Goal: Task Accomplishment & Management: Manage account settings

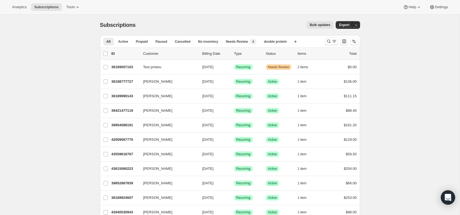
click at [447, 196] on icon "Open Intercom Messenger" at bounding box center [447, 197] width 6 height 7
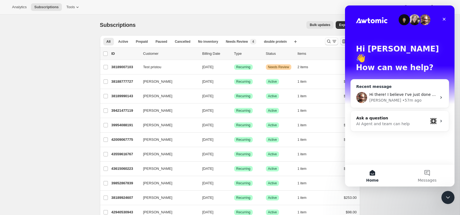
click at [424, 94] on div "Hi there! I believe I've just done it for Regular Protein - Meal Plan: https://…" at bounding box center [400, 97] width 98 height 20
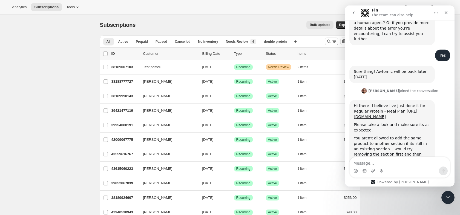
scroll to position [346, 0]
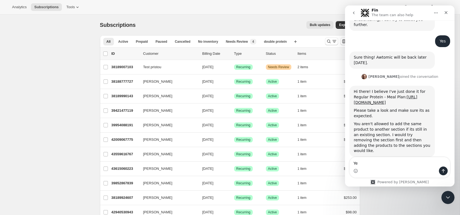
type textarea "Y"
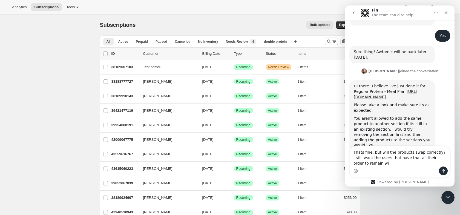
scroll to position [357, 0]
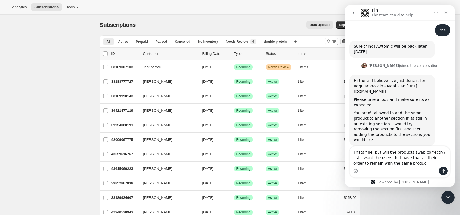
type textarea "Thats fine, but will the products swap correctly? I still want the users that h…"
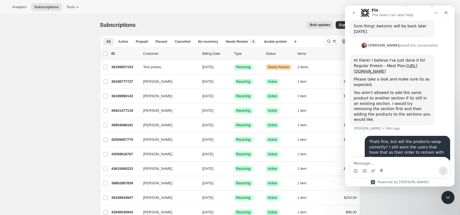
scroll to position [378, 0]
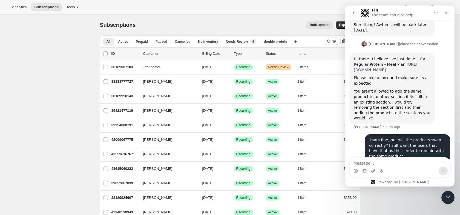
click at [369, 62] on link "[URL][DOMAIN_NAME]" at bounding box center [385, 67] width 63 height 10
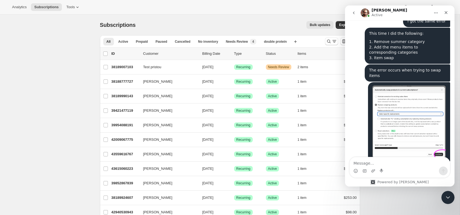
scroll to position [604, 0]
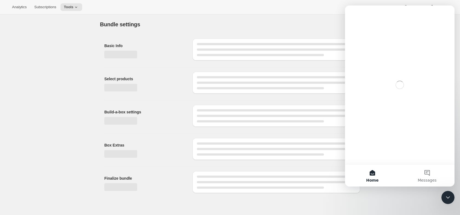
type input "Regular Protein - Meal Plan"
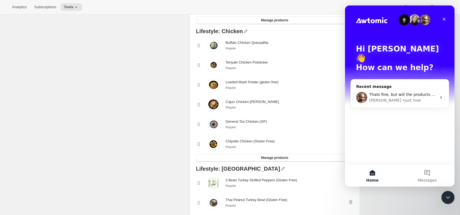
scroll to position [183, 0]
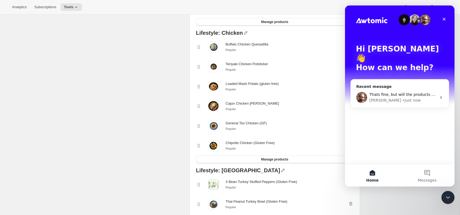
click at [364, 92] on img "Intercom messenger" at bounding box center [361, 97] width 11 height 11
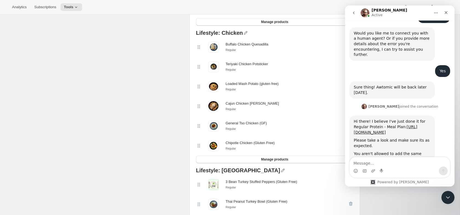
scroll to position [378, 0]
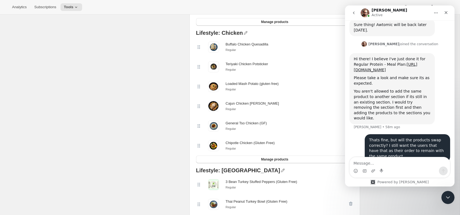
click at [370, 169] on div "Intercom messenger" at bounding box center [399, 170] width 100 height 9
click at [371, 165] on textarea "Message…" at bounding box center [399, 161] width 100 height 9
type textarea "Because when I was re"
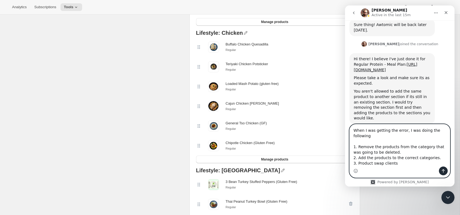
type textarea "When I was getting the error, I was doing the following 1. Remove the products …"
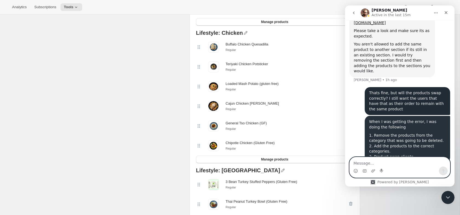
scroll to position [426, 0]
click at [70, 2] on div "Analytics Subscriptions Tools Help Settings" at bounding box center [230, 7] width 460 height 15
click at [71, 9] on span "Tools" at bounding box center [69, 7] width 10 height 4
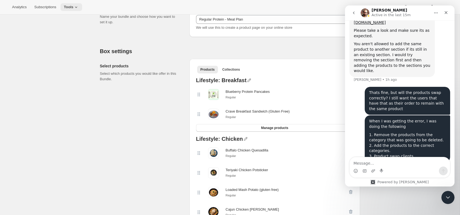
scroll to position [0, 0]
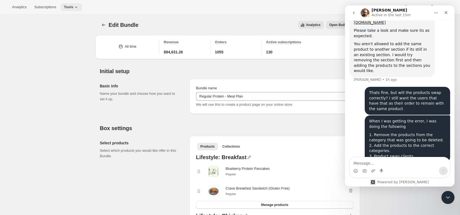
click at [71, 6] on span "Tools" at bounding box center [69, 7] width 10 height 4
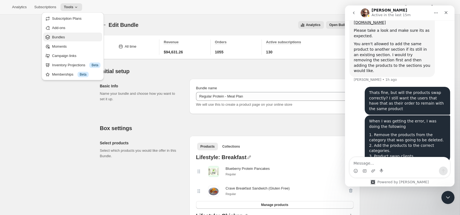
click at [66, 36] on span "Bundles" at bounding box center [76, 36] width 48 height 5
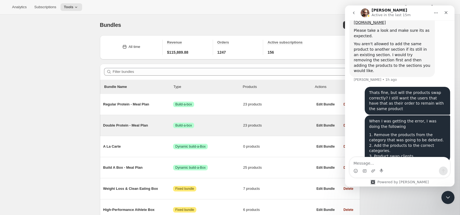
click at [156, 128] on span "Double Protein - Meal Plan" at bounding box center [138, 125] width 70 height 5
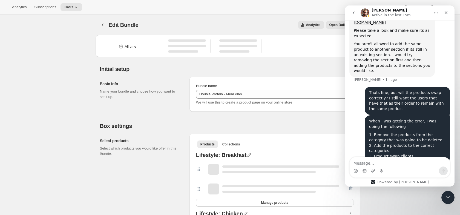
type input "Double Protein - Meal Plan"
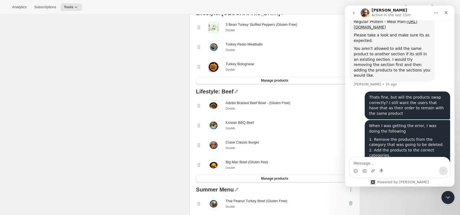
scroll to position [426, 0]
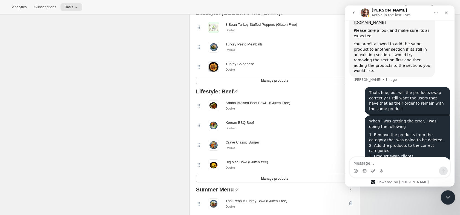
click at [451, 200] on div "Close Intercom Messenger" at bounding box center [446, 196] width 13 height 13
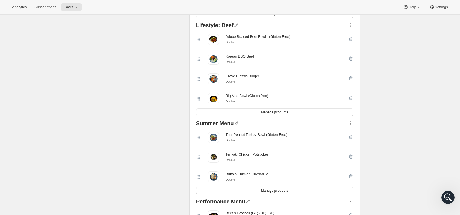
scroll to position [398, 0]
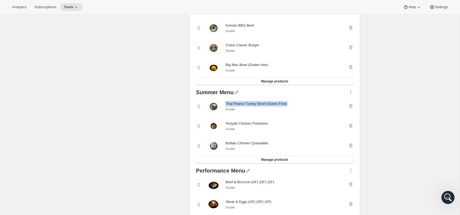
drag, startPoint x: 225, startPoint y: 106, endPoint x: 290, endPoint y: 106, distance: 64.9
click at [290, 106] on div "Thai Peanut Turkey Bowl (Gluten Free) Double" at bounding box center [272, 106] width 152 height 11
copy div "Thai Peanut Turkey Bowl (Gluten Free)"
drag, startPoint x: 225, startPoint y: 125, endPoint x: 281, endPoint y: 125, distance: 56.6
click at [281, 125] on div "Teriyaki Chicken Potsticker Double" at bounding box center [272, 126] width 152 height 11
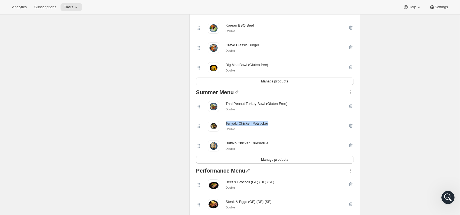
copy div "Teriyaki Chicken Potsticker"
drag, startPoint x: 225, startPoint y: 144, endPoint x: 288, endPoint y: 144, distance: 63.5
click at [288, 144] on div "Buffalo Chicken Quesadilla Double" at bounding box center [272, 145] width 152 height 11
copy div "Buffalo Chicken Quesadilla"
click at [350, 91] on icon "button" at bounding box center [350, 90] width 1 height 1
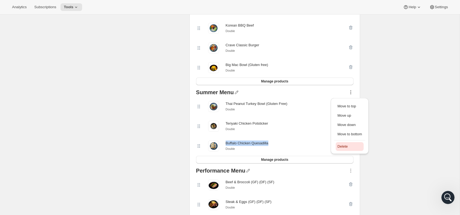
click at [341, 145] on span "Delete" at bounding box center [342, 146] width 10 height 4
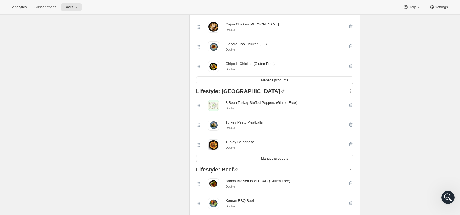
scroll to position [227, 0]
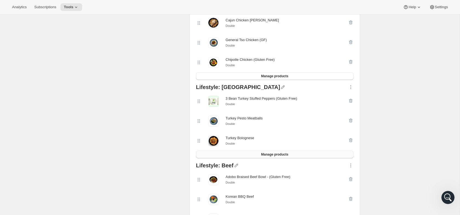
click at [288, 155] on span "Manage products" at bounding box center [274, 154] width 27 height 4
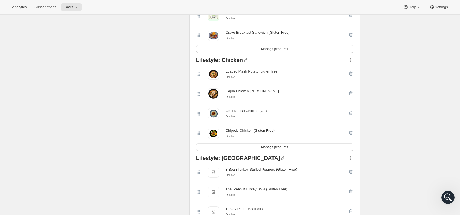
scroll to position [138, 0]
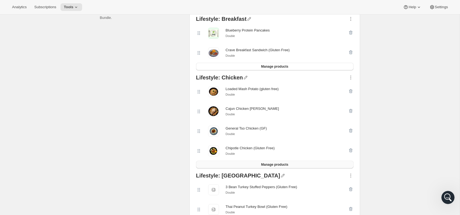
click at [254, 165] on button "Manage products" at bounding box center [274, 165] width 157 height 8
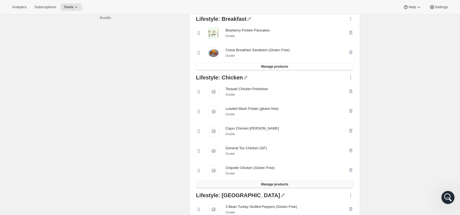
click at [278, 186] on span "Manage products" at bounding box center [274, 184] width 27 height 4
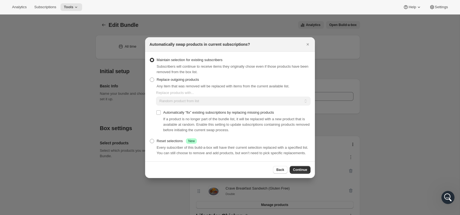
scroll to position [0, 0]
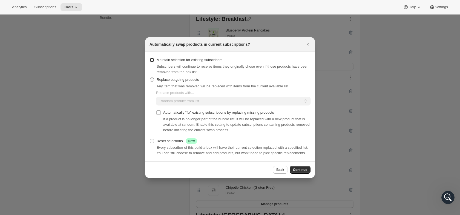
click at [193, 78] on span "Replace outgoing products" at bounding box center [178, 79] width 42 height 4
click at [150, 78] on input "Replace outgoing products" at bounding box center [150, 77] width 0 height 0
radio input "true"
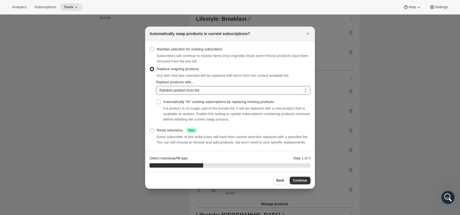
click at [193, 90] on select "Random product from list Matching product type Select specific replacements" at bounding box center [233, 90] width 154 height 9
select select "selection"
click at [156, 86] on select "Random product from list Matching product type Select specific replacements" at bounding box center [233, 90] width 154 height 9
click at [301, 181] on span "Continue" at bounding box center [300, 180] width 14 height 4
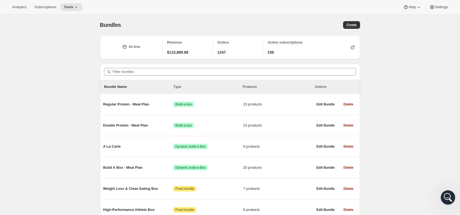
drag, startPoint x: 445, startPoint y: 191, endPoint x: 887, endPoint y: 381, distance: 480.8
click at [445, 190] on div "Open Intercom Messenger" at bounding box center [447, 196] width 18 height 18
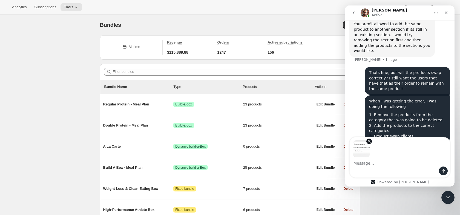
scroll to position [445, 0]
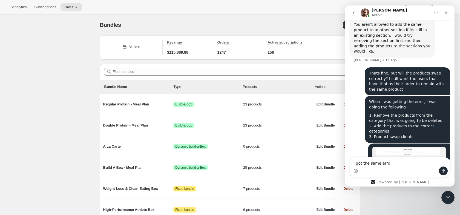
type textarea "I got the same error"
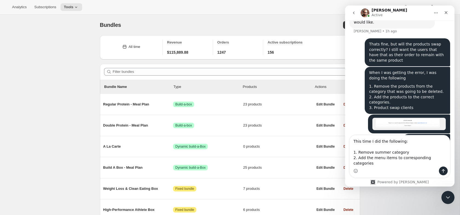
scroll to position [480, 0]
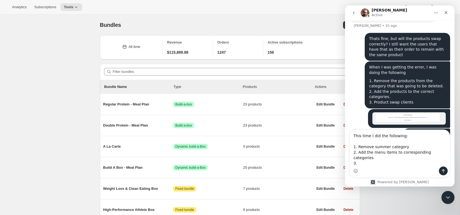
click at [425, 158] on textarea "This time I did the following: 1. Remove summer category 2. Add the menu items …" at bounding box center [399, 148] width 100 height 37
click at [398, 157] on textarea "This time I did the following: 1. Remove summer category 2. Add the menu items …" at bounding box center [399, 148] width 100 height 37
click at [408, 166] on textarea "This time I did the following: 1. Remove summer category 2. Add the menu items …" at bounding box center [399, 148] width 100 height 37
type textarea "This time I did the following: 1. Remove summer category 2. Add the menu items …"
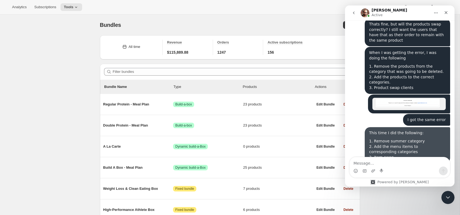
scroll to position [494, 0]
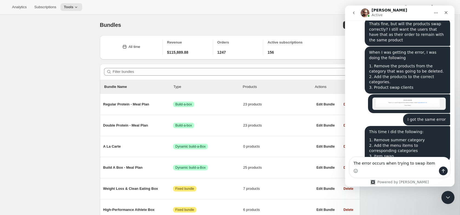
type textarea "The error occurs when trying to swap items"
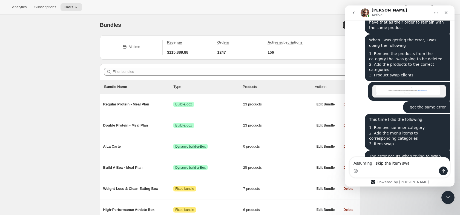
type textarea "Assuming I skip the item swap"
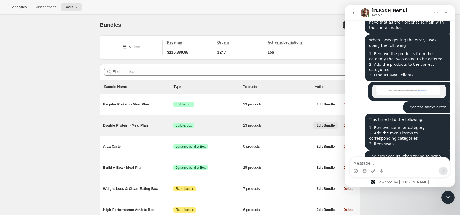
click at [324, 127] on span "Edit Bundle" at bounding box center [325, 125] width 18 height 4
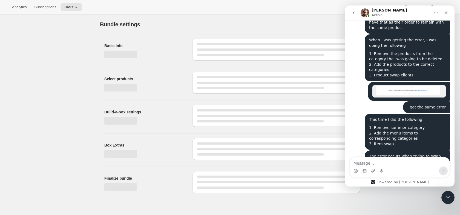
type input "Double Protein - Meal Plan"
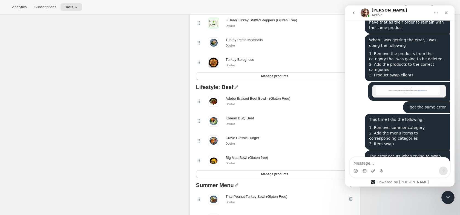
scroll to position [303, 0]
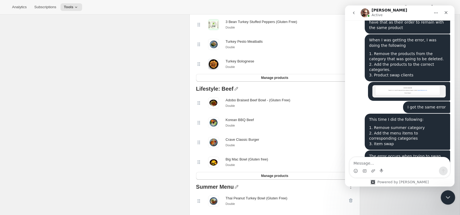
click at [453, 197] on div "Close Intercom Messenger" at bounding box center [446, 196] width 13 height 13
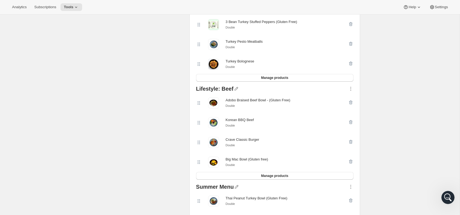
scroll to position [365, 0]
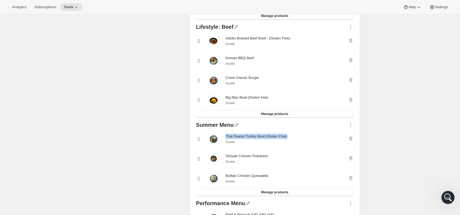
drag, startPoint x: 225, startPoint y: 138, endPoint x: 294, endPoint y: 138, distance: 69.0
click at [294, 138] on div "Thai Peanut Turkey Bowl (Gluten Free) Double" at bounding box center [272, 139] width 152 height 11
copy div "Thai Peanut Turkey Bowl (Gluten Free)"
drag, startPoint x: 226, startPoint y: 156, endPoint x: 297, endPoint y: 156, distance: 71.1
click at [297, 156] on div "Teriyaki Chicken Potsticker Double" at bounding box center [272, 158] width 152 height 11
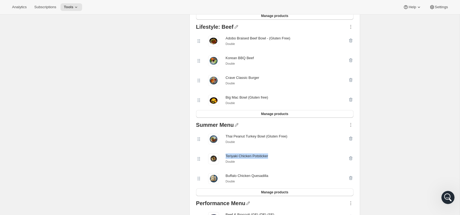
copy div "Teriyaki Chicken Potsticker"
drag, startPoint x: 222, startPoint y: 180, endPoint x: 239, endPoint y: 174, distance: 17.3
click at [239, 174] on div "Buffalo Chicken Quesadilla Double" at bounding box center [274, 179] width 157 height 20
copy div "Buffalo Chicken Quesadilla"
click at [149, 44] on div "Select products Select which products you would like offer in this Bundle." at bounding box center [142, 81] width 85 height 620
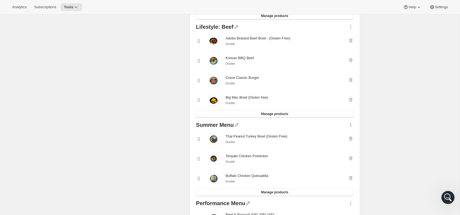
click at [350, 125] on icon "button" at bounding box center [350, 124] width 5 height 5
click at [342, 177] on span "Delete" at bounding box center [342, 179] width 10 height 4
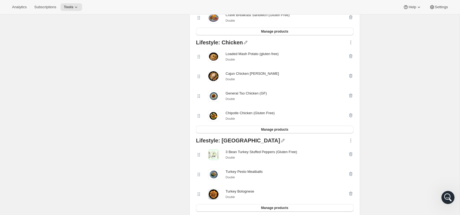
scroll to position [173, 0]
click at [325, 128] on button "Manage products" at bounding box center [274, 130] width 157 height 8
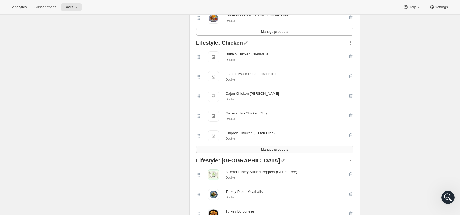
click at [284, 153] on button "Manage products" at bounding box center [274, 150] width 157 height 8
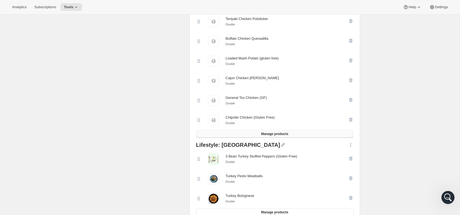
scroll to position [270, 0]
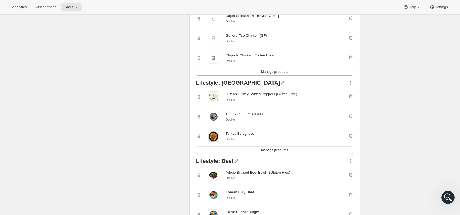
click at [266, 156] on div "Lifestyle: [GEOGRAPHIC_DATA] 3 Bean Turkey Stuffed Peppers (Gluten Free) Double…" at bounding box center [275, 117] width 162 height 78
click at [268, 155] on div "Lifestyle: [GEOGRAPHIC_DATA] 3 Bean Turkey Stuffed Peppers (Gluten Free) Double…" at bounding box center [275, 117] width 162 height 78
click at [270, 152] on span "Manage products" at bounding box center [274, 150] width 27 height 4
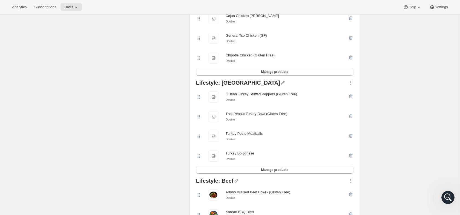
scroll to position [0, 0]
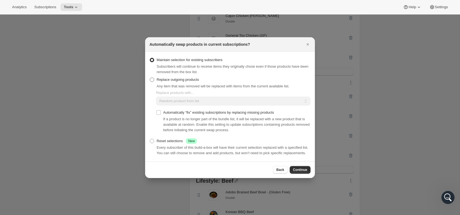
click at [196, 77] on span "Replace outgoing products" at bounding box center [178, 79] width 42 height 4
click at [150, 77] on input "Replace outgoing products" at bounding box center [150, 77] width 0 height 0
radio input "true"
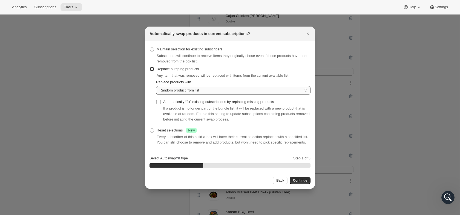
click at [203, 88] on select "Random product from list Matching product type Select specific replacements" at bounding box center [233, 90] width 154 height 9
select select "selection"
click at [156, 86] on select "Random product from list Matching product type Select specific replacements" at bounding box center [233, 90] width 154 height 9
click at [299, 180] on button "Continue" at bounding box center [299, 180] width 21 height 8
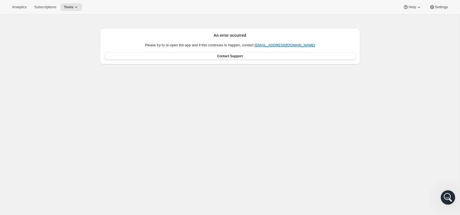
click at [446, 200] on div "Open Intercom Messenger" at bounding box center [447, 196] width 18 height 18
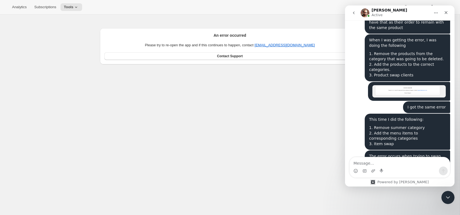
click at [396, 162] on textarea "Message…" at bounding box center [399, 161] width 100 height 9
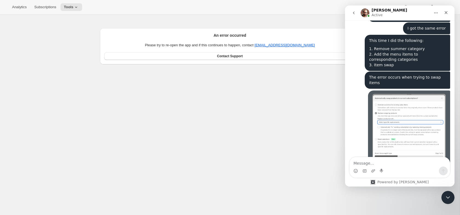
scroll to position [587, 0]
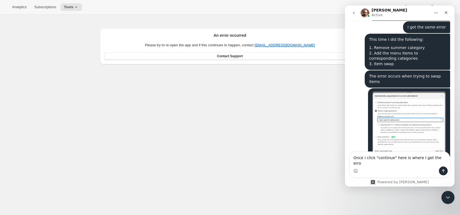
type textarea "Once i click "continue" here is where I get the error"
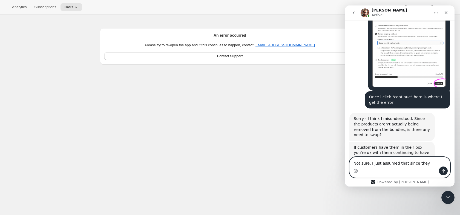
scroll to position [660, 0]
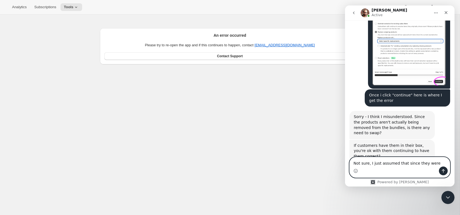
type textarea "Not sure, I just assumed that since they werea"
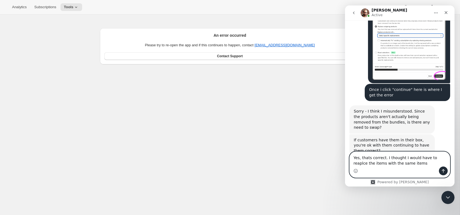
type textarea "Yes, thats correct. I thought I would have to reaplce the items with the same i…"
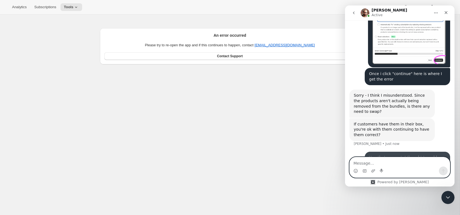
scroll to position [682, 0]
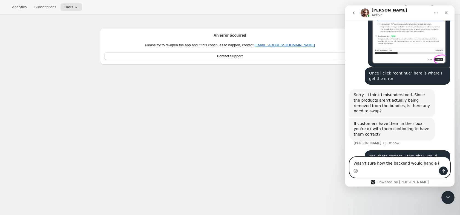
type textarea "Wasn't sure how the backend would handle it"
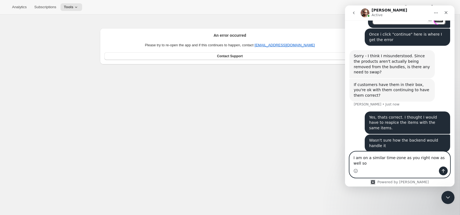
scroll to position [726, 0]
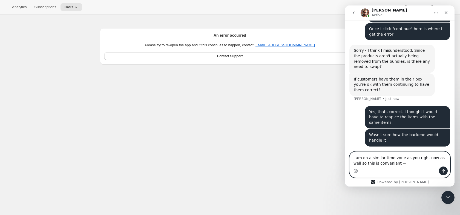
type textarea "I am on a similar time-zone as you right now as well so this is conveniant =)"
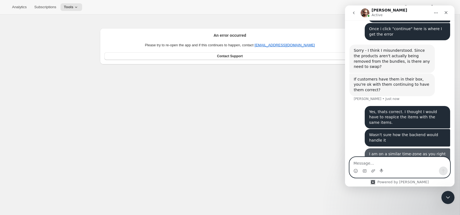
scroll to position [739, 0]
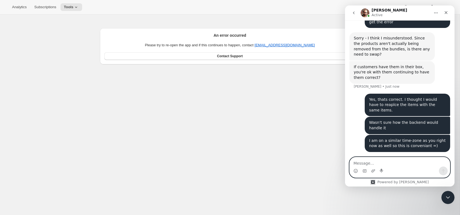
type textarea "T"
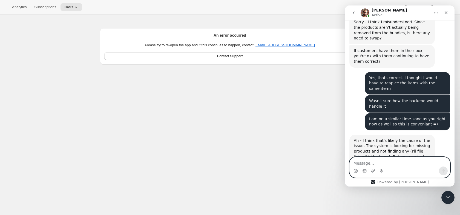
scroll to position [755, 0]
type textarea "g"
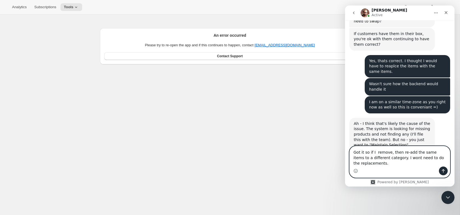
scroll to position [777, 0]
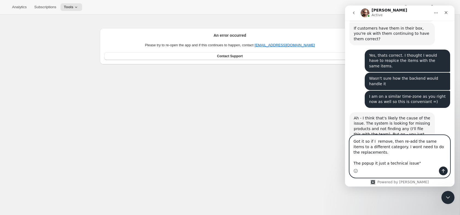
type textarea "Got it so if I remove, then re-add the same items to a different category. I wo…"
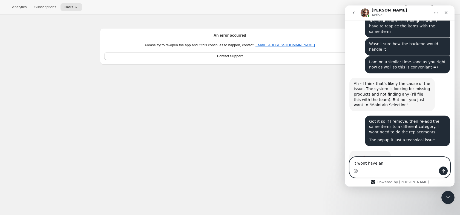
scroll to position [831, 0]
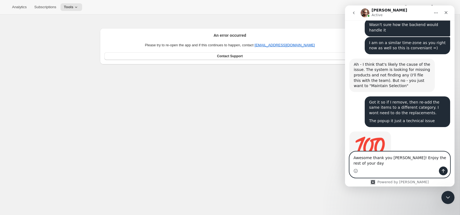
type textarea "Awesome thank you [PERSON_NAME]! Enjoy the rest of your day!"
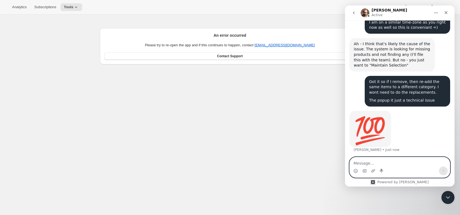
scroll to position [853, 0]
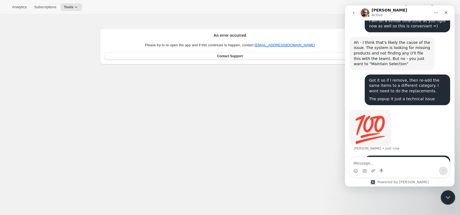
click at [446, 194] on icon "Close Intercom Messenger" at bounding box center [447, 196] width 7 height 7
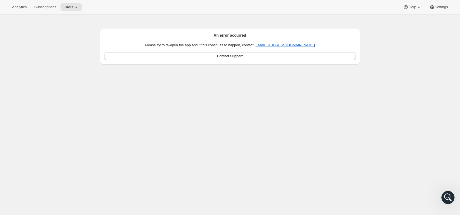
click at [62, 6] on div "Analytics Subscriptions Tools" at bounding box center [45, 7] width 73 height 8
click at [65, 6] on button "Tools" at bounding box center [71, 7] width 22 height 8
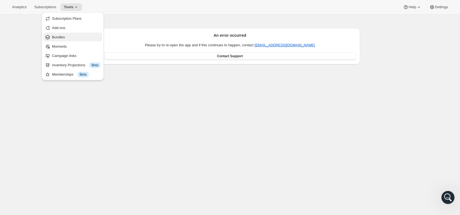
click at [60, 34] on span "Bundles" at bounding box center [76, 36] width 48 height 5
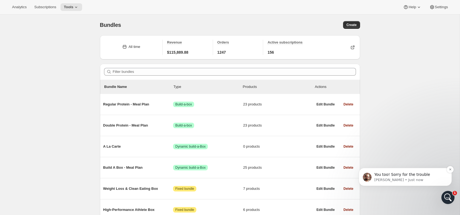
click at [389, 178] on p "[PERSON_NAME] • Just now" at bounding box center [409, 179] width 71 height 5
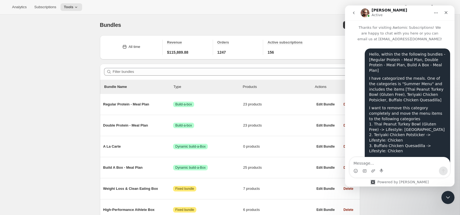
scroll to position [1, 0]
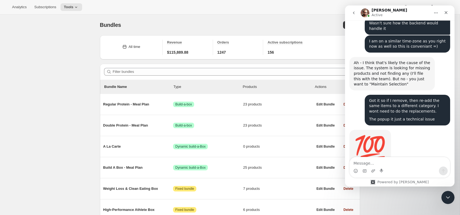
click at [400, 164] on textarea "Message…" at bounding box center [399, 161] width 100 height 9
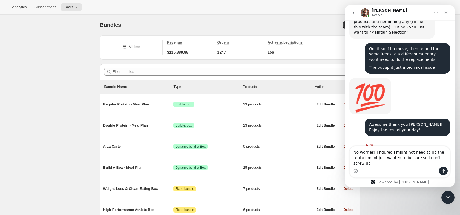
scroll to position [889, 0]
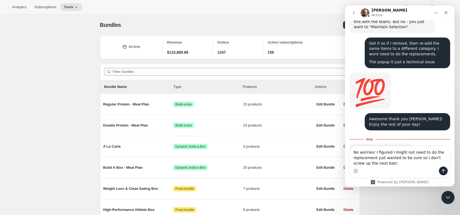
type textarea "No worries! I figured I might not need to do the replacement just wanted to be …"
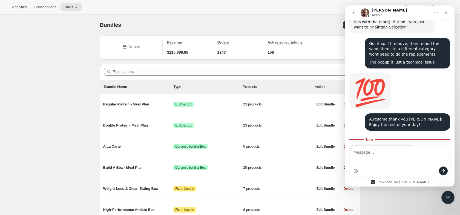
scroll to position [896, 0]
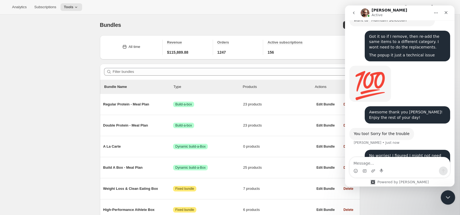
click at [451, 198] on div "Close Intercom Messenger" at bounding box center [446, 196] width 13 height 13
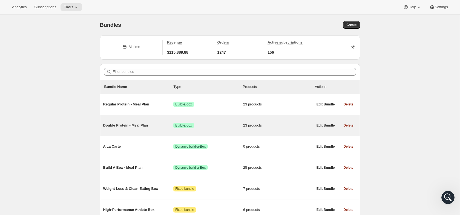
click at [139, 125] on span "Double Protein - Meal Plan" at bounding box center [138, 125] width 70 height 5
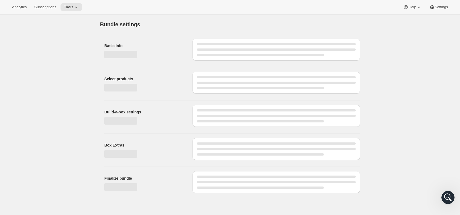
type input "Double Protein - Meal Plan"
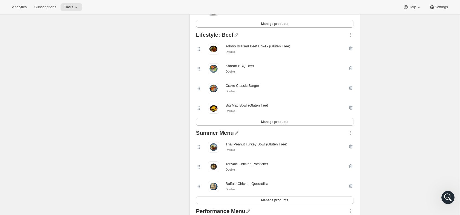
scroll to position [444, 0]
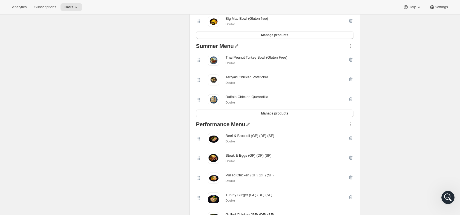
click at [227, 59] on div "Thai Peanut Turkey Bowl (Gluten Free)" at bounding box center [256, 57] width 62 height 5
copy div "Thai Peanut Turkey Bowl (Gluten Free)"
click at [232, 78] on div "Teriyaki Chicken Potsticker" at bounding box center [246, 76] width 42 height 5
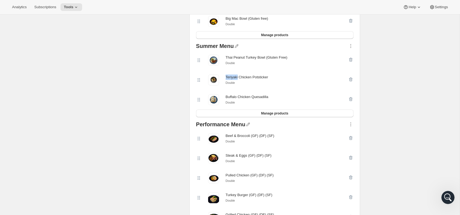
click at [232, 78] on div "Teriyaki Chicken Potsticker" at bounding box center [246, 76] width 42 height 5
copy div "Teriyaki Chicken Potsticker"
click at [251, 98] on div "Buffalo Chicken Quesadilla" at bounding box center [246, 96] width 43 height 5
click at [251, 99] on div "Buffalo Chicken Quesadilla" at bounding box center [246, 96] width 43 height 5
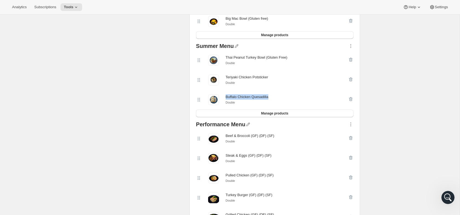
click at [251, 99] on div "Buffalo Chicken Quesadilla" at bounding box center [246, 96] width 43 height 5
copy div "Buffalo Chicken Quesadilla"
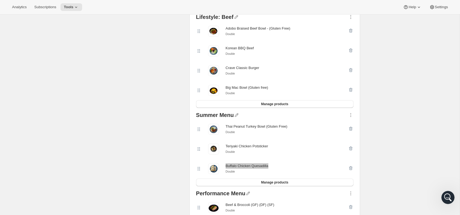
scroll to position [401, 0]
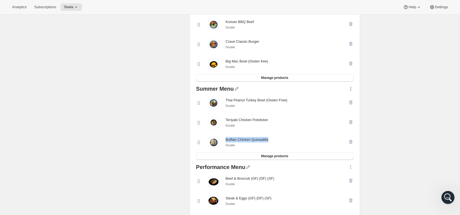
click at [349, 89] on icon "button" at bounding box center [350, 88] width 5 height 5
click at [341, 144] on span "Delete" at bounding box center [342, 143] width 10 height 4
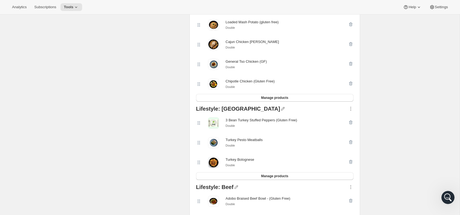
scroll to position [176, 0]
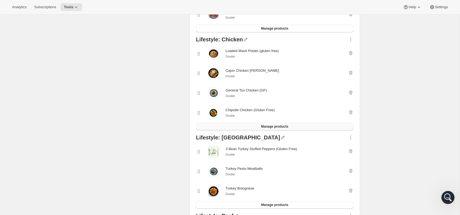
click at [300, 127] on button "Manage products" at bounding box center [274, 127] width 157 height 8
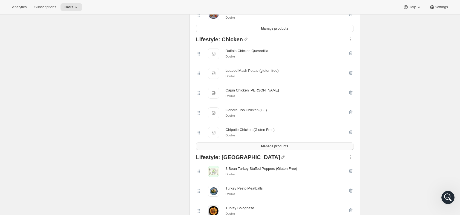
click at [250, 143] on button "Manage products" at bounding box center [274, 146] width 157 height 8
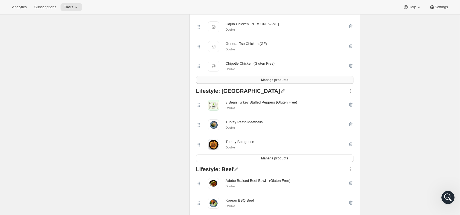
scroll to position [277, 0]
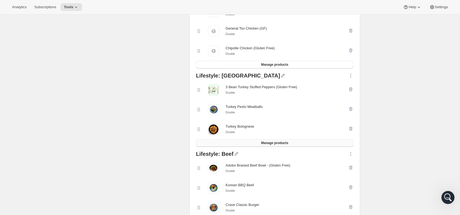
click at [268, 147] on button "Manage products" at bounding box center [274, 143] width 157 height 8
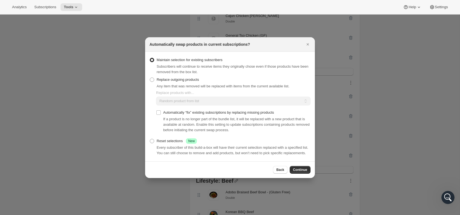
scroll to position [160, 0]
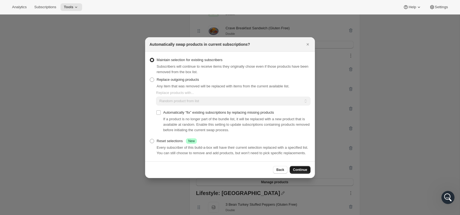
click at [302, 172] on span "Continue" at bounding box center [300, 169] width 14 height 4
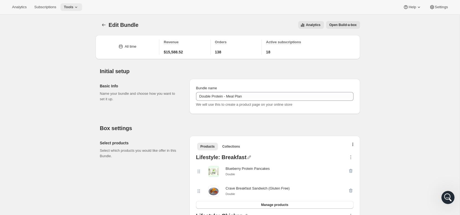
click at [73, 7] on span "Tools" at bounding box center [69, 7] width 10 height 4
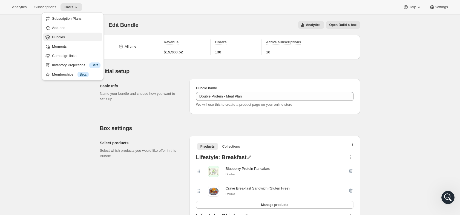
click at [79, 39] on span "Bundles" at bounding box center [76, 36] width 48 height 5
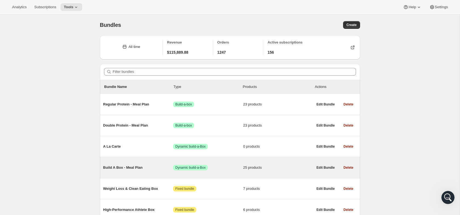
click at [116, 163] on div "Build A Box - Meal Plan Success Dynamic build-a-Box 25 products" at bounding box center [208, 167] width 210 height 14
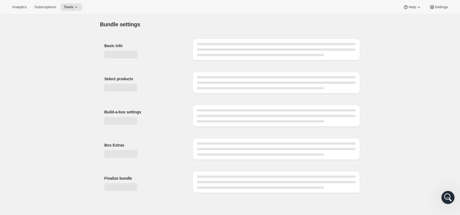
type input "Build A Box - Meal Plan"
radio input "true"
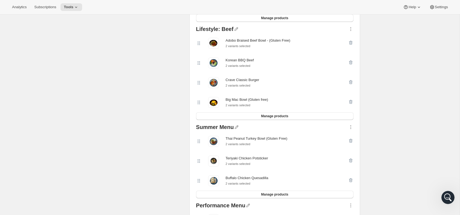
scroll to position [383, 0]
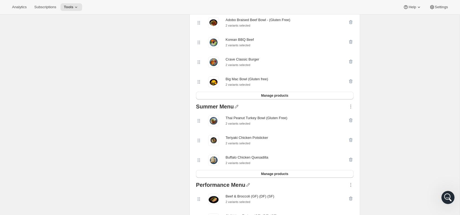
click at [234, 121] on div "Thai Peanut Turkey Bowl (Gluten Free)" at bounding box center [256, 117] width 62 height 5
copy div "Thai Peanut Turkey Bowl (Gluten Free)"
click at [258, 139] on div "Teriyaki Chicken Potsticker" at bounding box center [246, 137] width 42 height 5
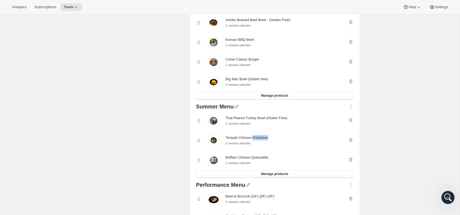
click at [258, 139] on div "Teriyaki Chicken Potsticker" at bounding box center [246, 137] width 42 height 5
click at [168, 59] on div "Select products Select which products you would like offer in this Bundle." at bounding box center [142, 81] width 85 height 659
click at [241, 155] on div "Buffalo Chicken Quesadilla 2 variants selected" at bounding box center [274, 160] width 157 height 20
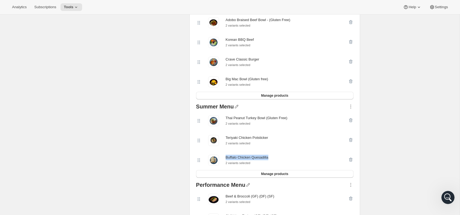
click at [241, 155] on div "Buffalo Chicken Quesadilla 2 variants selected" at bounding box center [274, 160] width 157 height 20
click at [163, 87] on div "Select products Select which products you would like offer in this Bundle." at bounding box center [142, 81] width 85 height 659
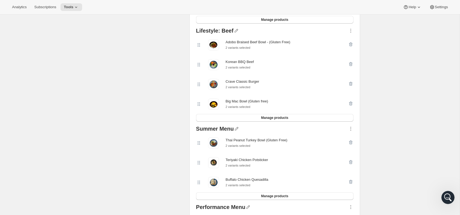
scroll to position [366, 0]
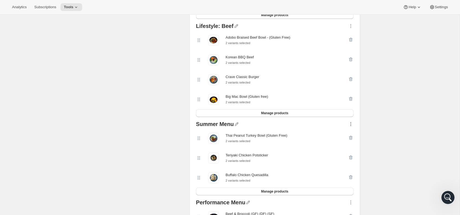
click at [352, 125] on icon "button" at bounding box center [350, 123] width 5 height 5
click at [346, 176] on span "Delete" at bounding box center [342, 178] width 10 height 4
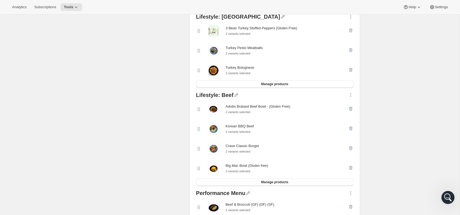
scroll to position [214, 0]
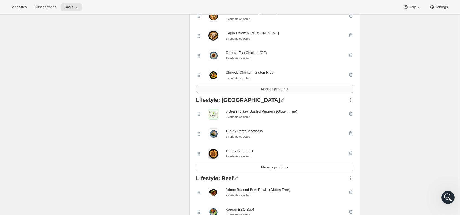
click at [278, 88] on span "Manage products" at bounding box center [274, 89] width 27 height 4
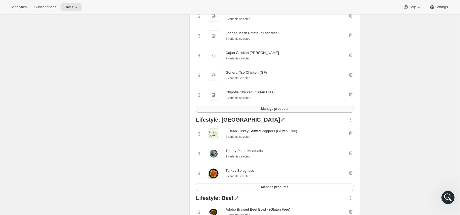
click at [219, 109] on button "Manage products" at bounding box center [274, 109] width 157 height 8
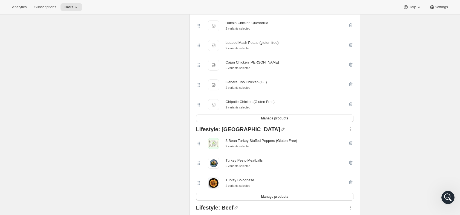
scroll to position [237, 0]
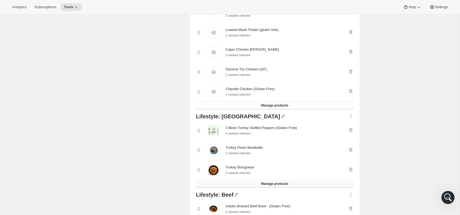
click at [268, 186] on span "Manage products" at bounding box center [274, 183] width 27 height 4
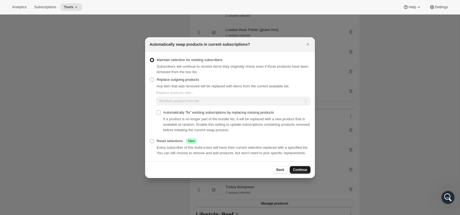
click at [298, 169] on button "Continue" at bounding box center [299, 170] width 21 height 8
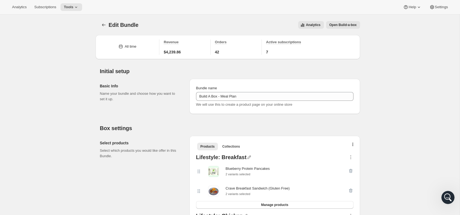
click at [84, 10] on div "Analytics Subscriptions Tools Help Settings" at bounding box center [230, 7] width 460 height 15
